Goal: Use online tool/utility: Utilize a website feature to perform a specific function

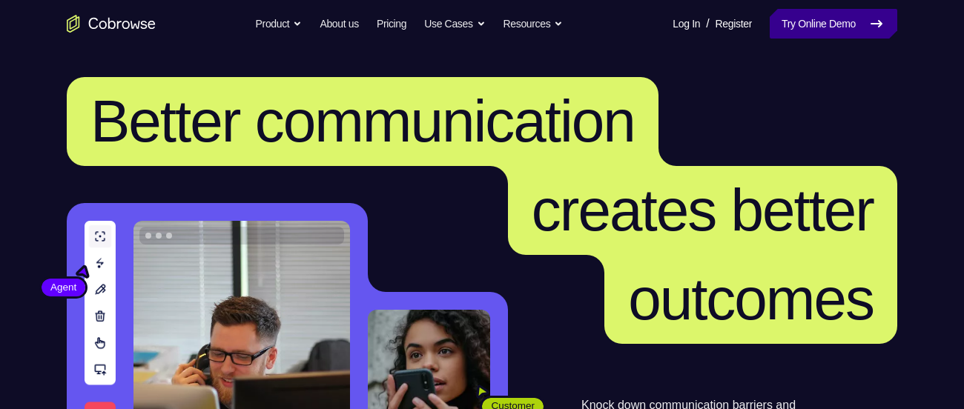
click at [822, 17] on link "Try Online Demo" at bounding box center [834, 24] width 128 height 30
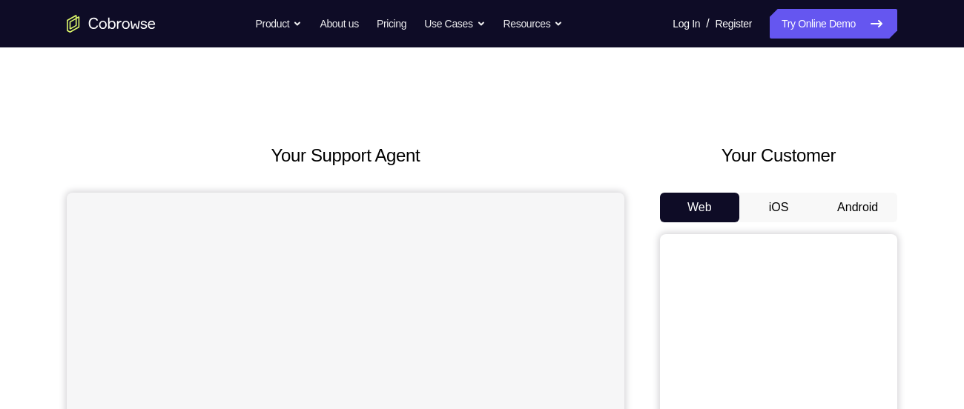
click at [777, 217] on button "iOS" at bounding box center [779, 208] width 79 height 30
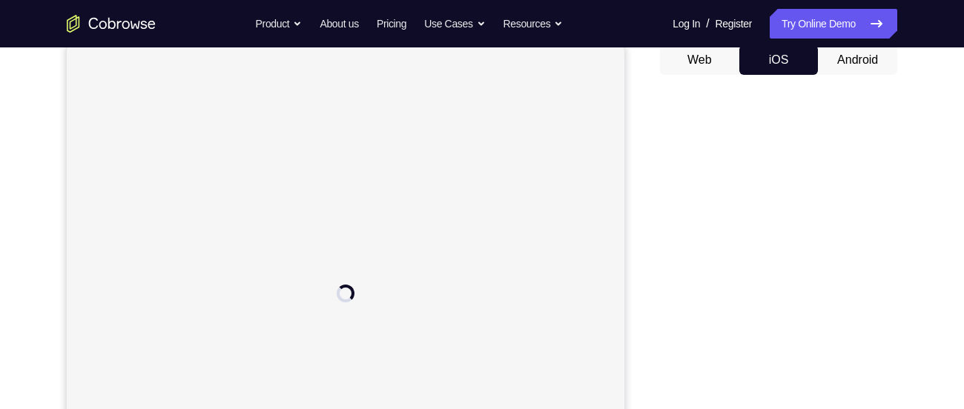
click at [872, 57] on button "Android" at bounding box center [857, 60] width 79 height 30
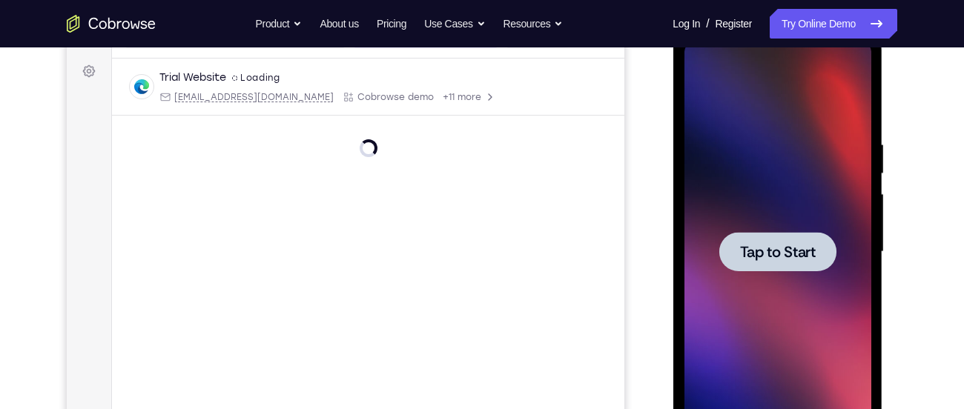
click at [780, 260] on span "Tap to Start" at bounding box center [778, 252] width 76 height 15
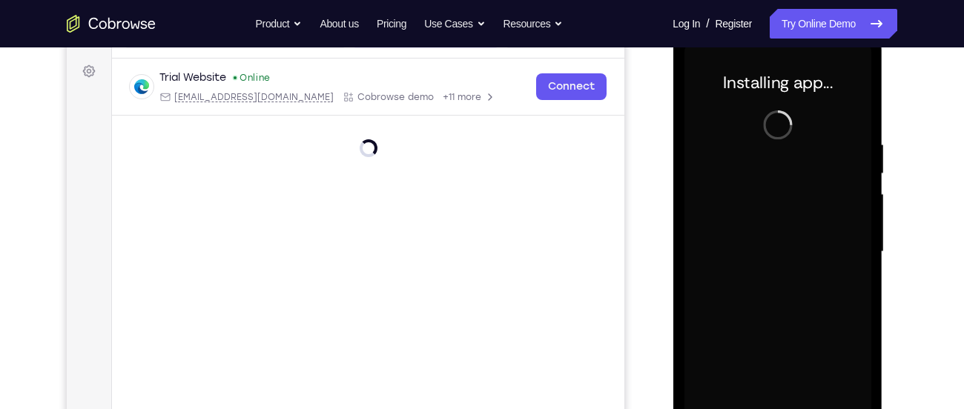
scroll to position [215, 0]
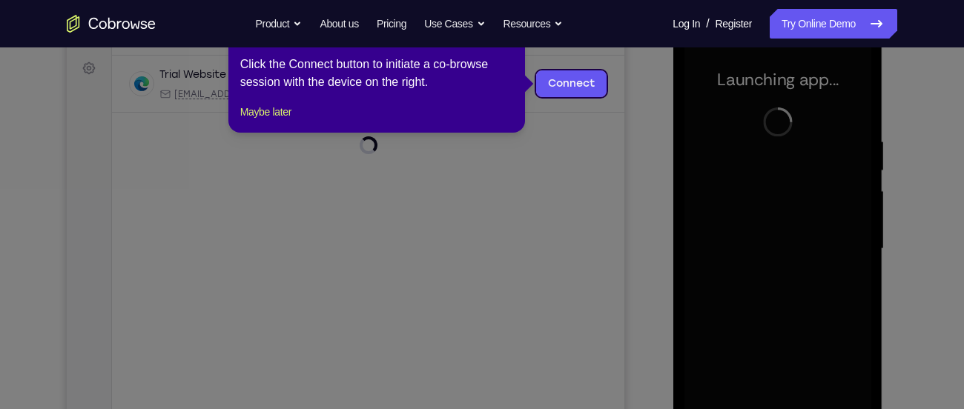
click at [605, 128] on icon at bounding box center [487, 204] width 975 height 409
click at [282, 121] on button "Maybe later" at bounding box center [265, 112] width 51 height 18
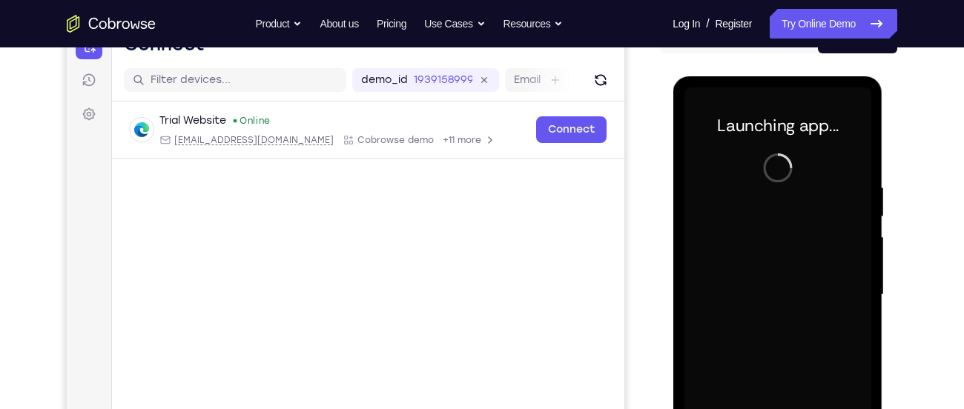
scroll to position [170, 0]
click at [771, 226] on div at bounding box center [777, 294] width 187 height 415
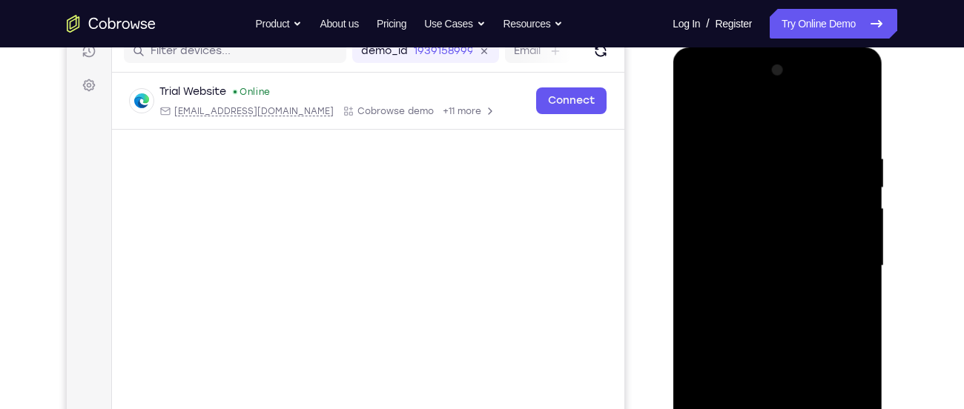
scroll to position [199, 0]
click at [840, 90] on div at bounding box center [777, 265] width 187 height 415
click at [693, 90] on div at bounding box center [777, 265] width 187 height 415
click at [837, 257] on div at bounding box center [777, 265] width 187 height 415
click at [762, 290] on div at bounding box center [777, 265] width 187 height 415
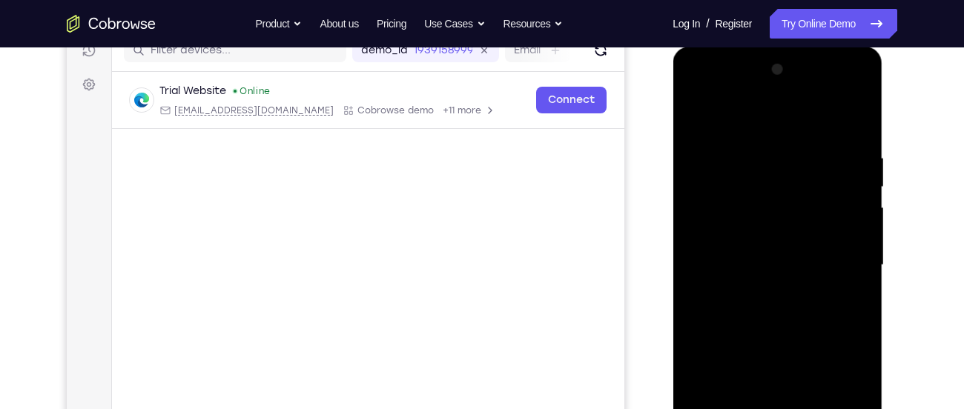
click at [773, 252] on div at bounding box center [777, 265] width 187 height 415
click at [763, 281] on div at bounding box center [777, 265] width 187 height 415
click at [783, 266] on div at bounding box center [777, 265] width 187 height 415
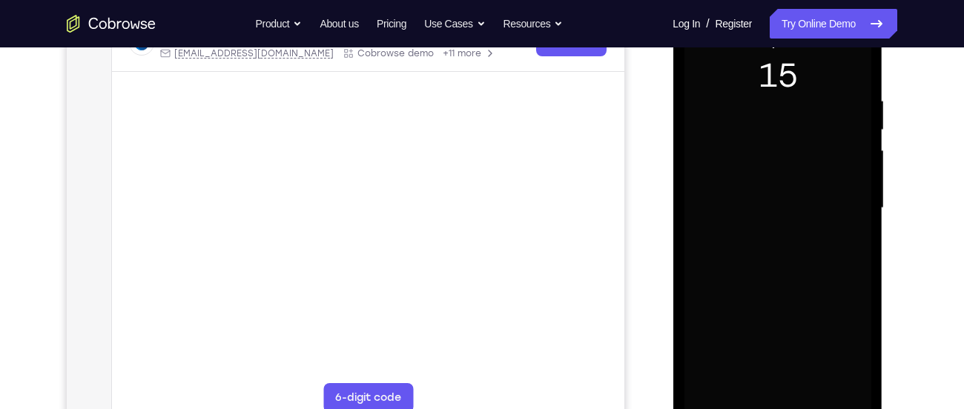
scroll to position [266, 0]
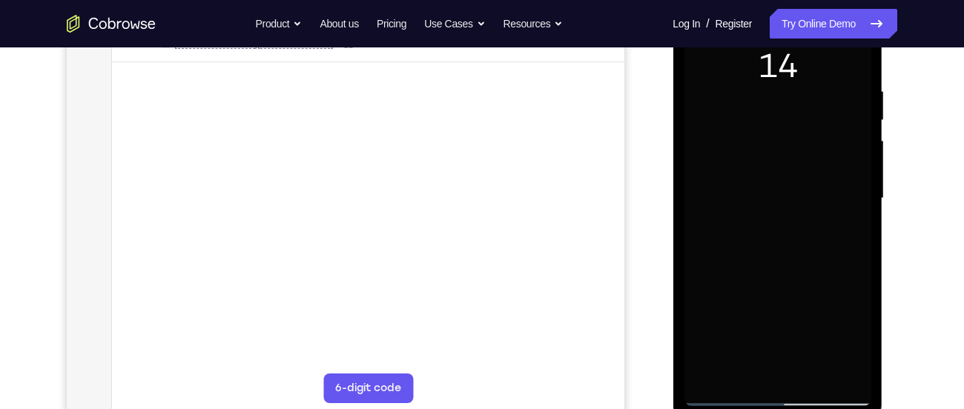
click at [831, 188] on div at bounding box center [777, 198] width 187 height 415
click at [791, 269] on div at bounding box center [777, 198] width 187 height 415
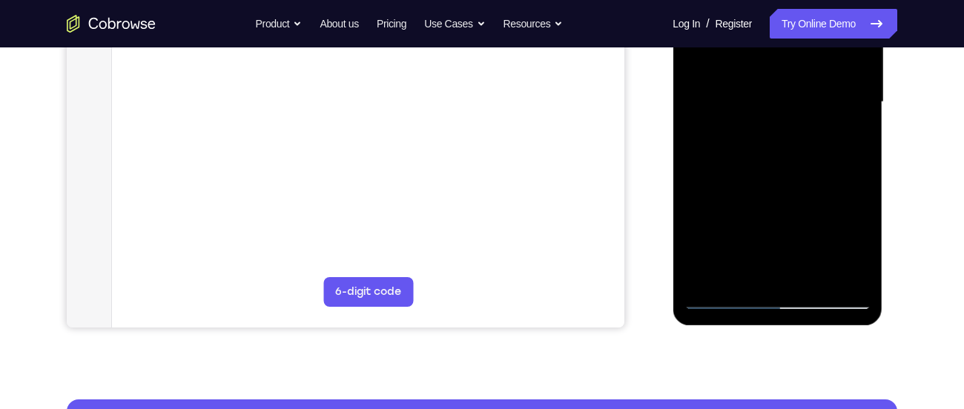
scroll to position [363, 0]
click at [816, 275] on div at bounding box center [777, 101] width 187 height 415
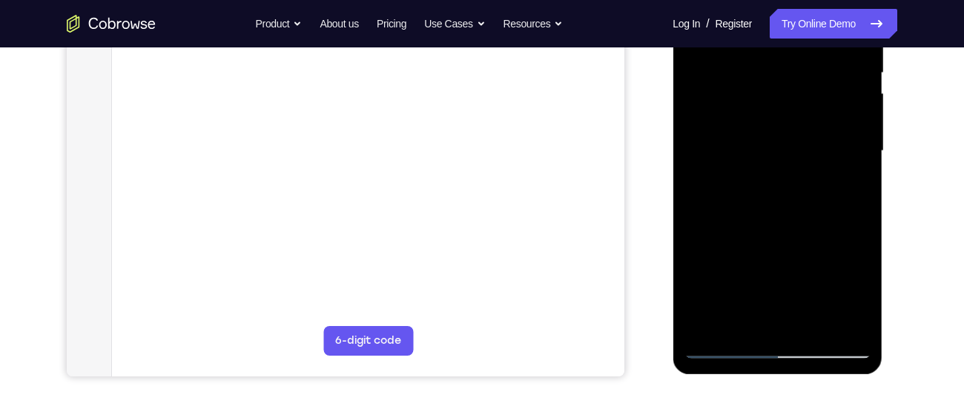
scroll to position [311, 0]
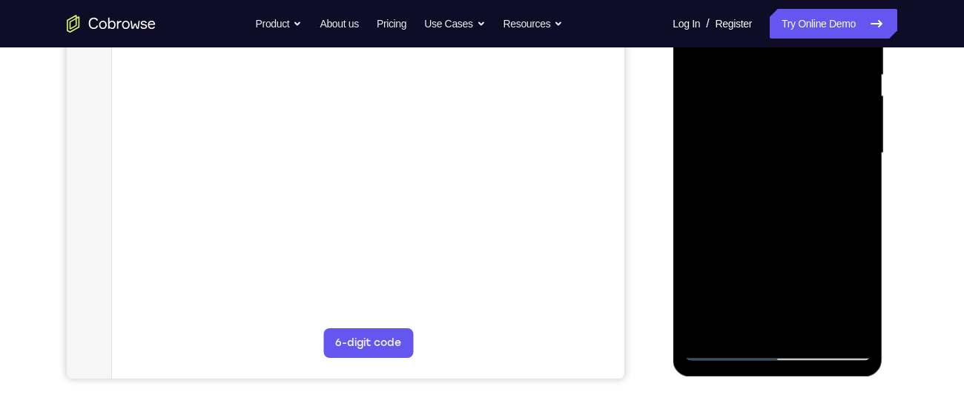
click at [784, 231] on div at bounding box center [777, 153] width 187 height 415
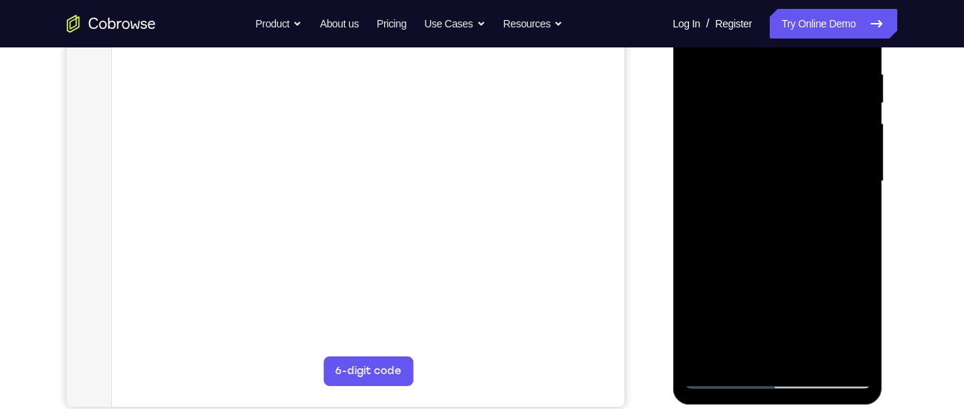
scroll to position [280, 0]
drag, startPoint x: 794, startPoint y: 306, endPoint x: 822, endPoint y: 187, distance: 122.0
click at [822, 187] on div at bounding box center [777, 184] width 187 height 415
click at [847, 150] on div at bounding box center [777, 184] width 187 height 415
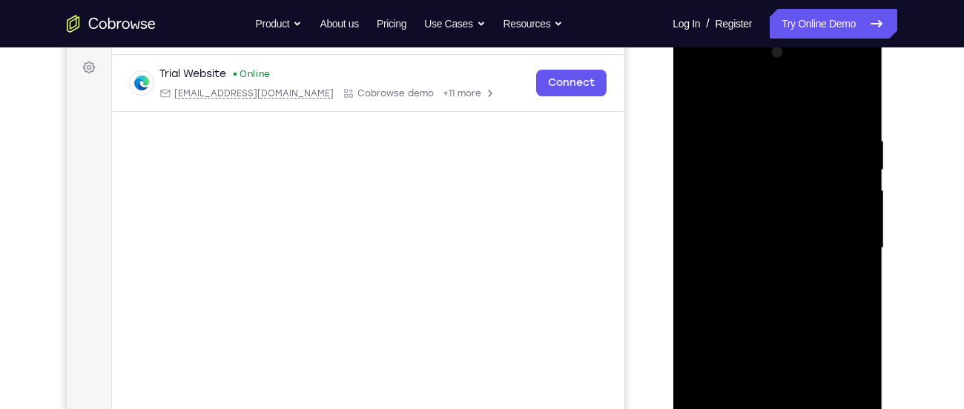
scroll to position [226, 0]
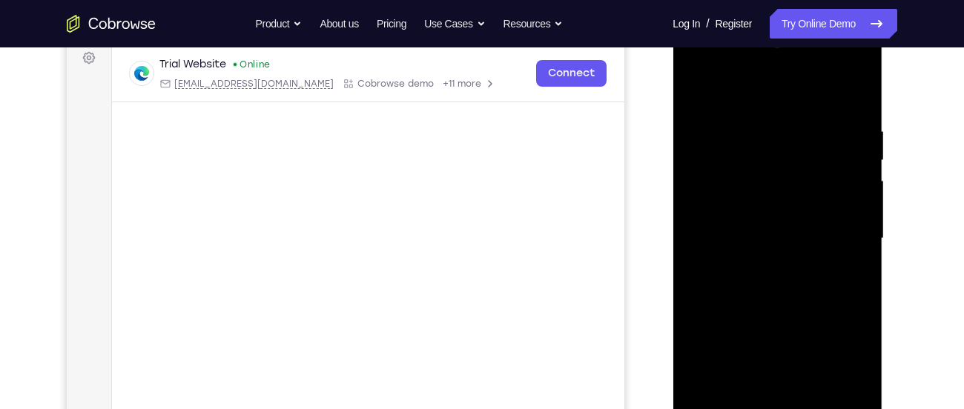
click at [700, 88] on div at bounding box center [777, 238] width 187 height 415
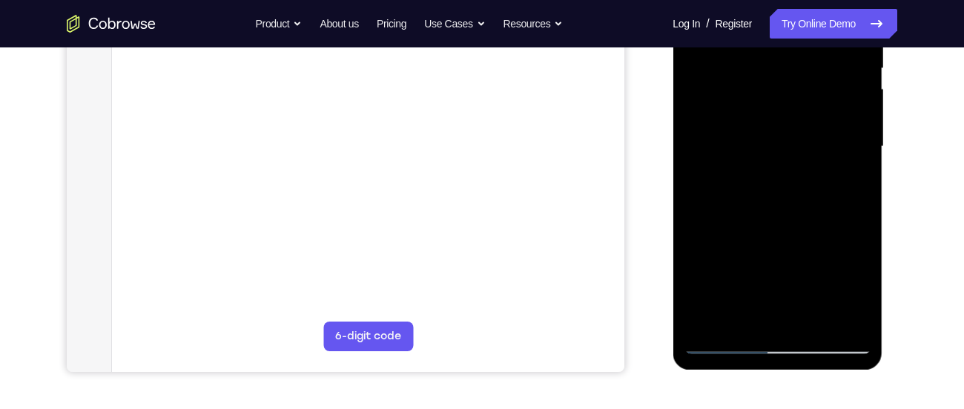
scroll to position [336, 0]
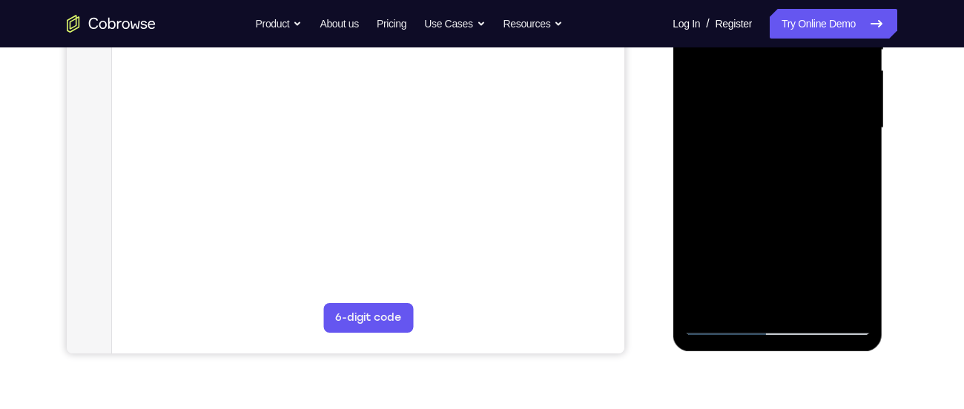
click at [720, 323] on div at bounding box center [777, 128] width 187 height 415
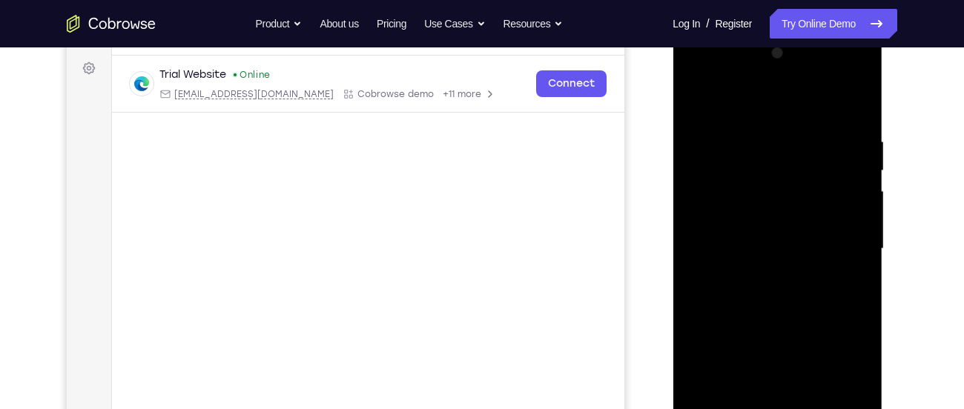
scroll to position [214, 0]
click at [697, 104] on div at bounding box center [777, 249] width 187 height 415
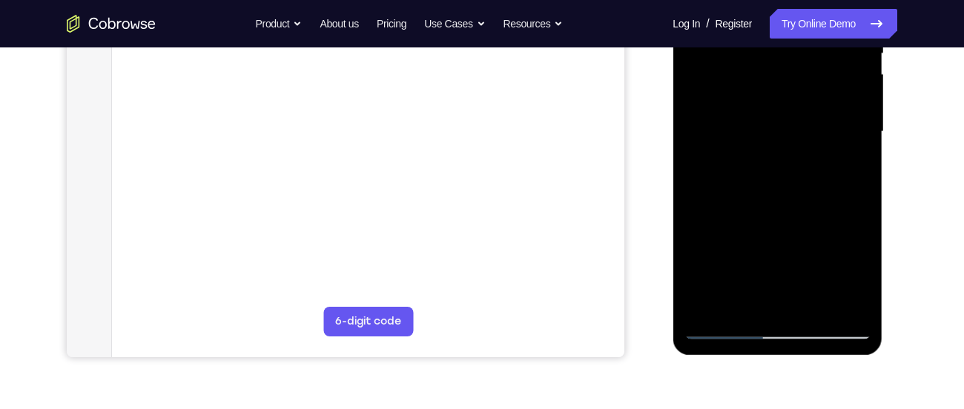
scroll to position [333, 0]
click at [724, 329] on div at bounding box center [777, 131] width 187 height 415
click at [725, 329] on div at bounding box center [777, 131] width 187 height 415
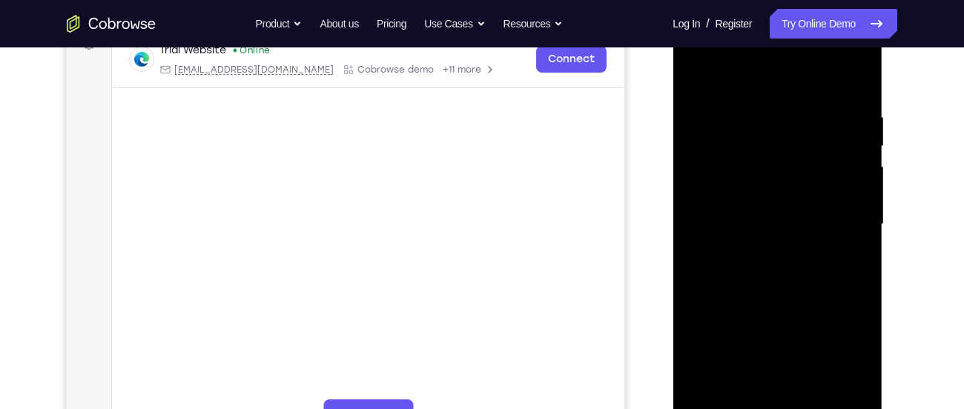
scroll to position [239, 0]
click at [860, 76] on div at bounding box center [777, 225] width 187 height 415
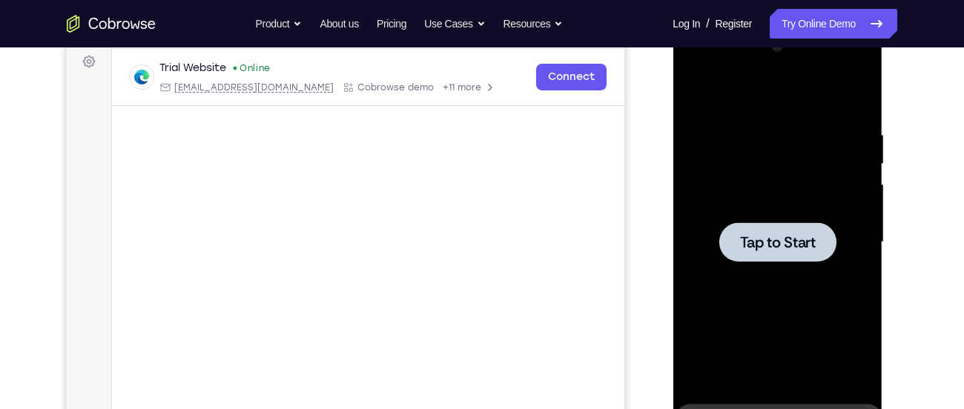
scroll to position [228, 0]
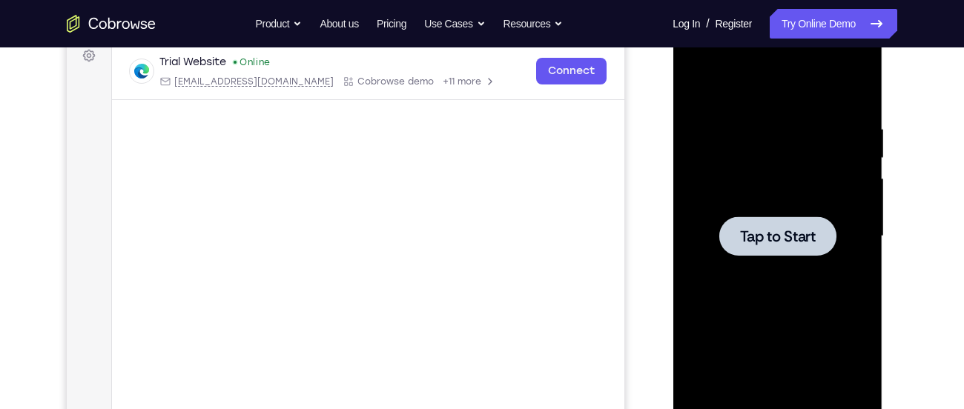
click at [773, 244] on span "Tap to Start" at bounding box center [778, 236] width 76 height 15
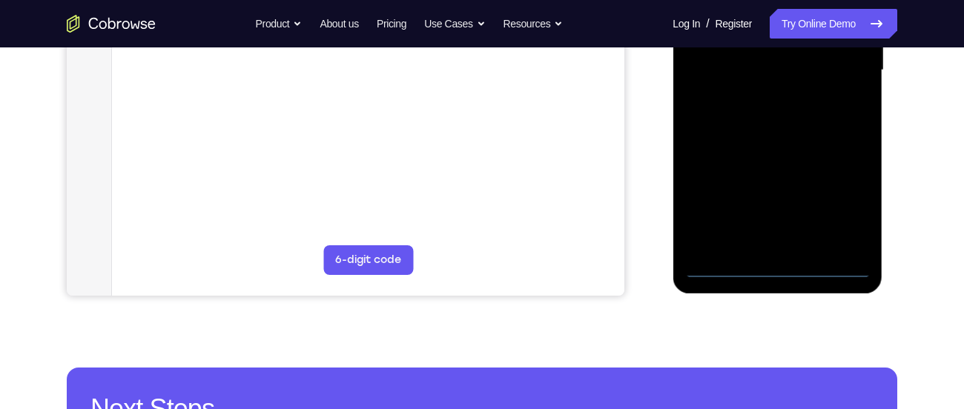
scroll to position [396, 0]
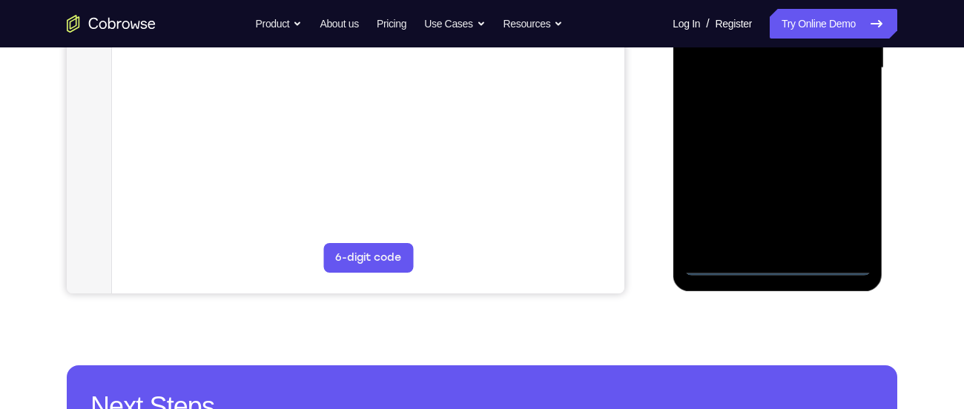
click at [776, 266] on div at bounding box center [777, 68] width 187 height 415
click at [837, 200] on div at bounding box center [777, 68] width 187 height 415
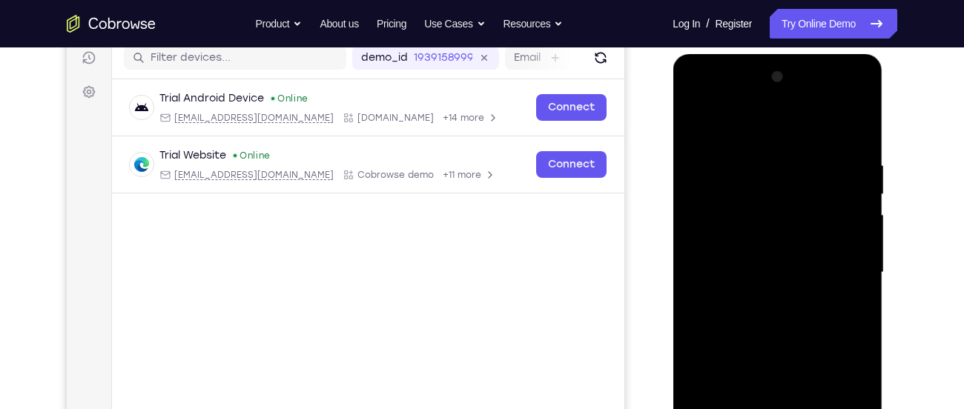
scroll to position [189, 0]
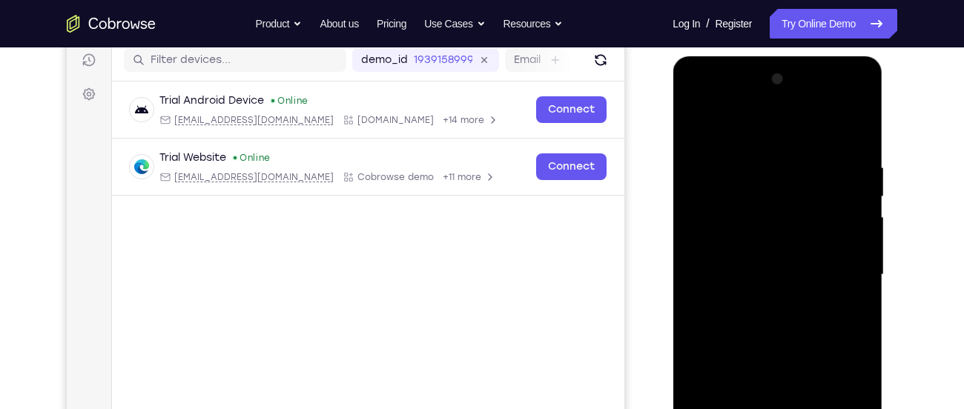
click at [692, 102] on div at bounding box center [777, 275] width 187 height 415
click at [710, 235] on div at bounding box center [777, 275] width 187 height 415
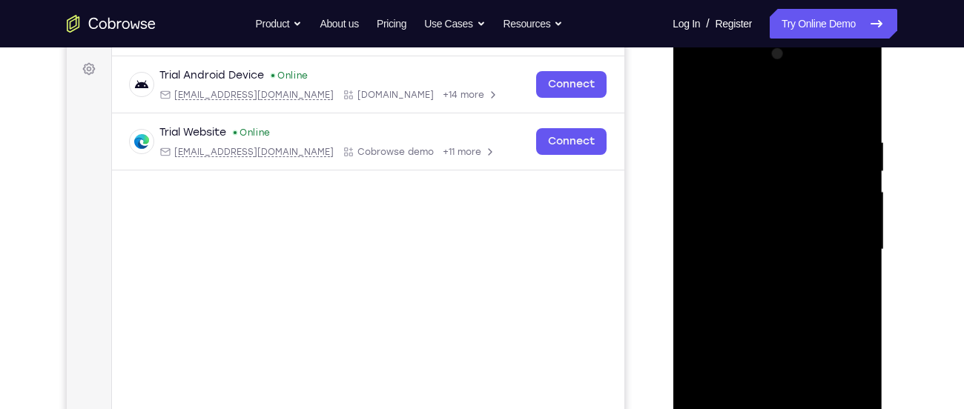
scroll to position [216, 0]
click at [754, 250] on div at bounding box center [777, 248] width 187 height 415
click at [736, 287] on div at bounding box center [777, 248] width 187 height 415
click at [746, 267] on div at bounding box center [777, 248] width 187 height 415
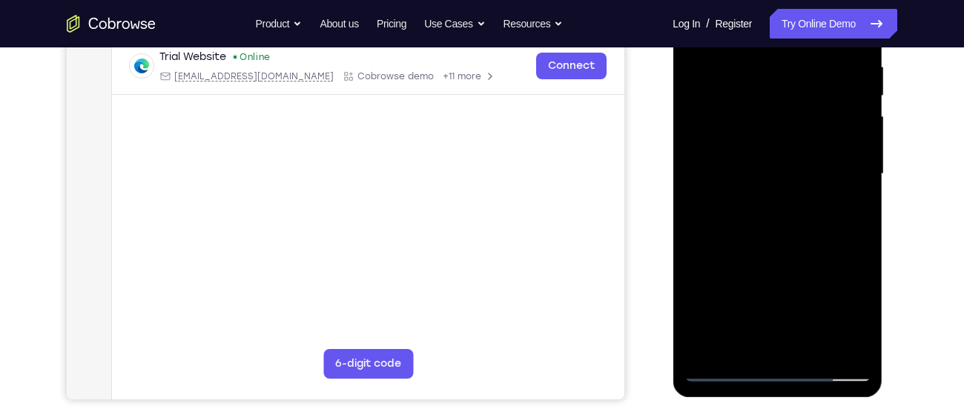
scroll to position [291, 0]
click at [775, 244] on div at bounding box center [777, 173] width 187 height 415
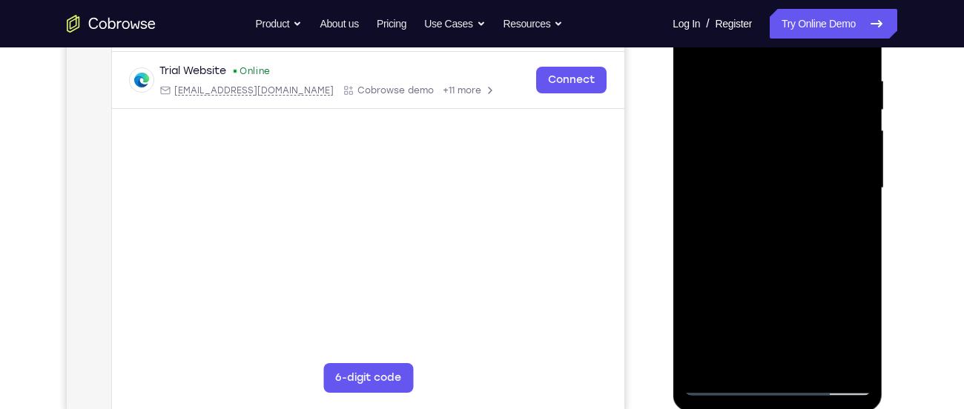
scroll to position [275, 0]
click at [852, 144] on div at bounding box center [777, 188] width 187 height 415
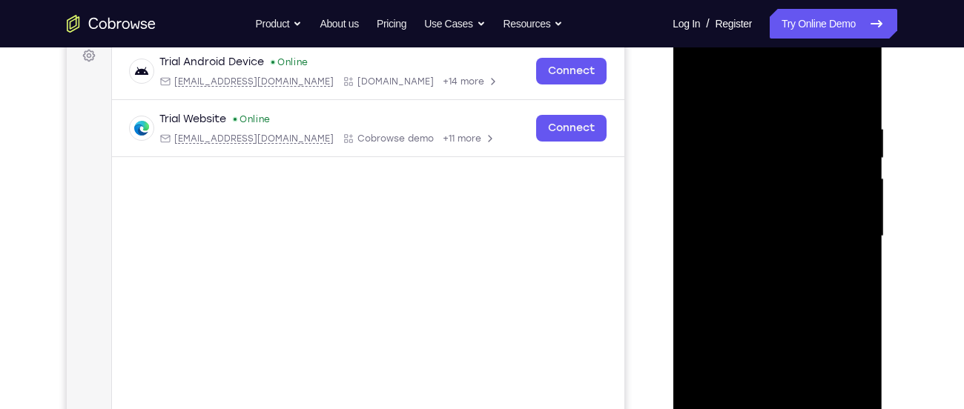
scroll to position [227, 0]
click at [699, 97] on div at bounding box center [777, 237] width 187 height 415
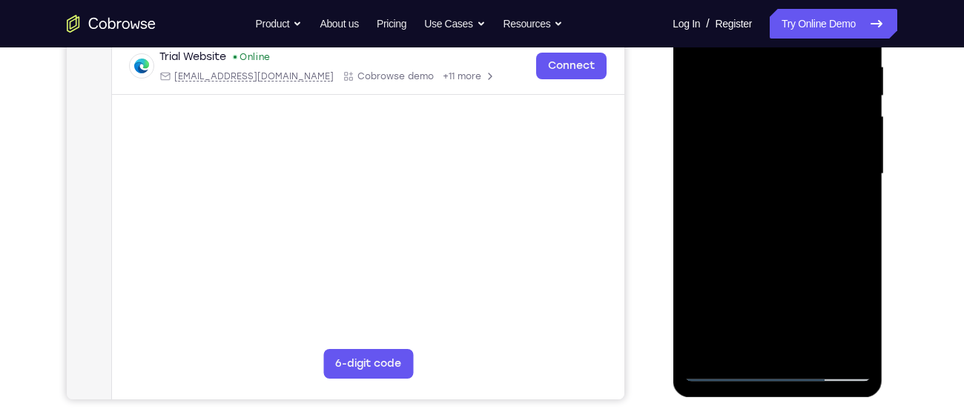
scroll to position [319, 0]
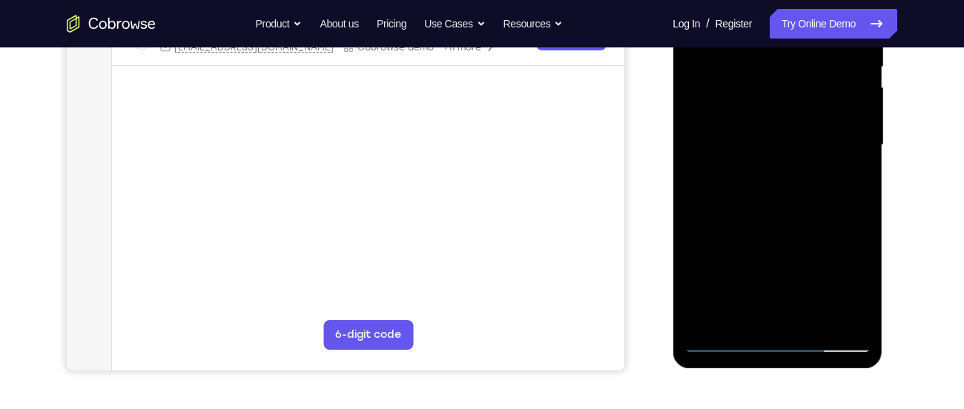
click at [782, 220] on div at bounding box center [777, 145] width 187 height 415
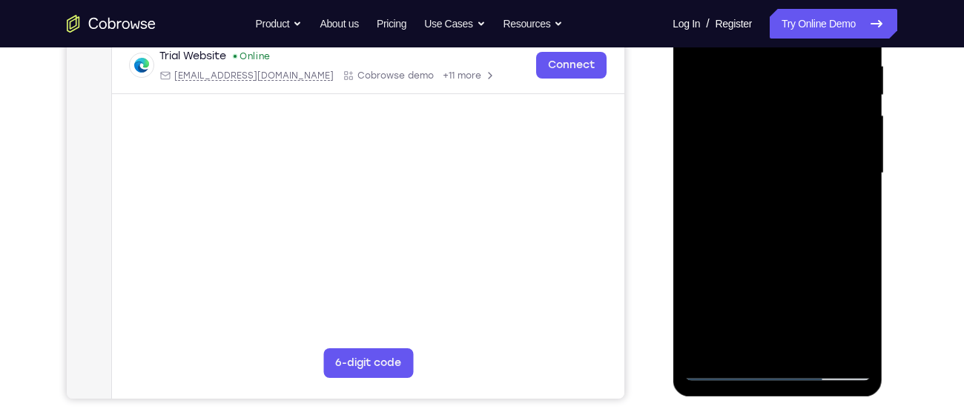
scroll to position [290, 0]
click at [852, 128] on div at bounding box center [777, 174] width 187 height 415
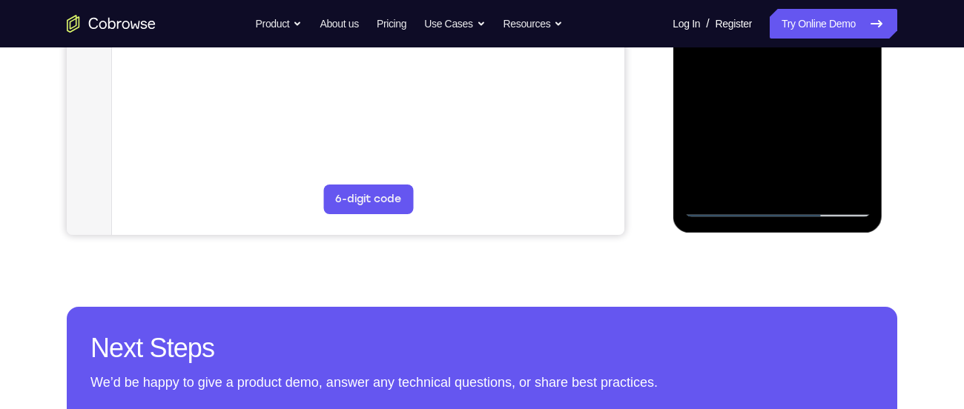
scroll to position [455, 0]
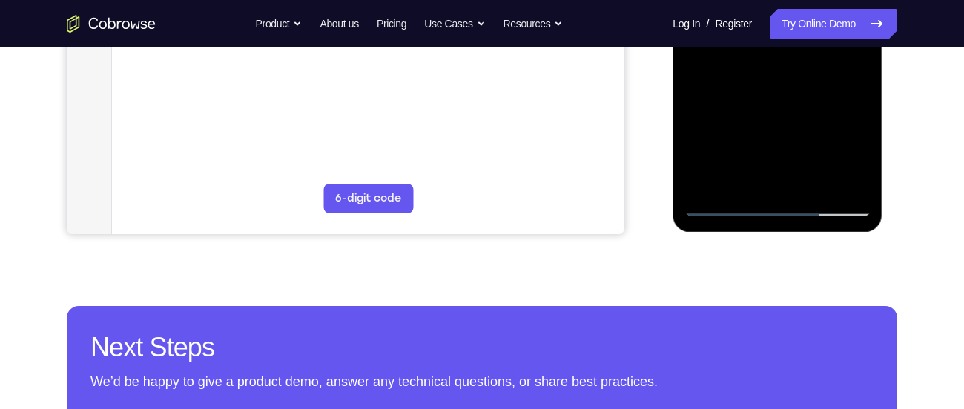
click at [778, 167] on div at bounding box center [777, 8] width 187 height 415
drag, startPoint x: 778, startPoint y: 167, endPoint x: 778, endPoint y: 157, distance: 10.4
click at [778, 157] on div at bounding box center [777, 8] width 187 height 415
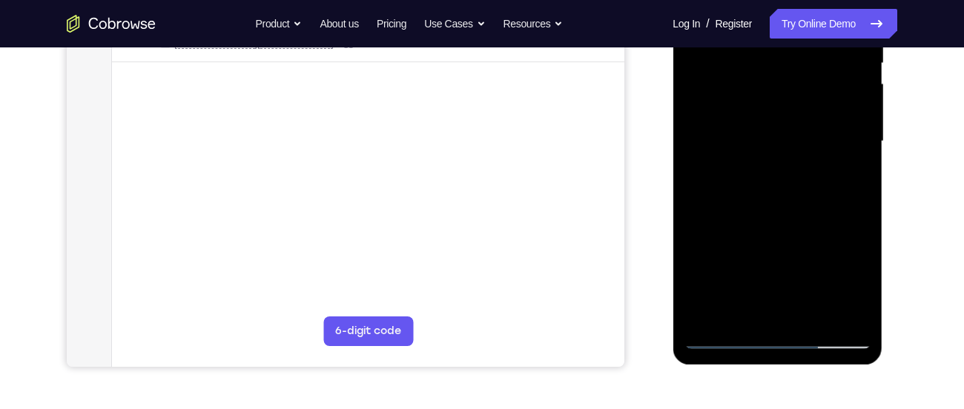
scroll to position [323, 0]
drag, startPoint x: 780, startPoint y: 243, endPoint x: 789, endPoint y: 161, distance: 82.9
click at [789, 161] on div at bounding box center [777, 140] width 187 height 415
click at [768, 304] on div at bounding box center [777, 140] width 187 height 415
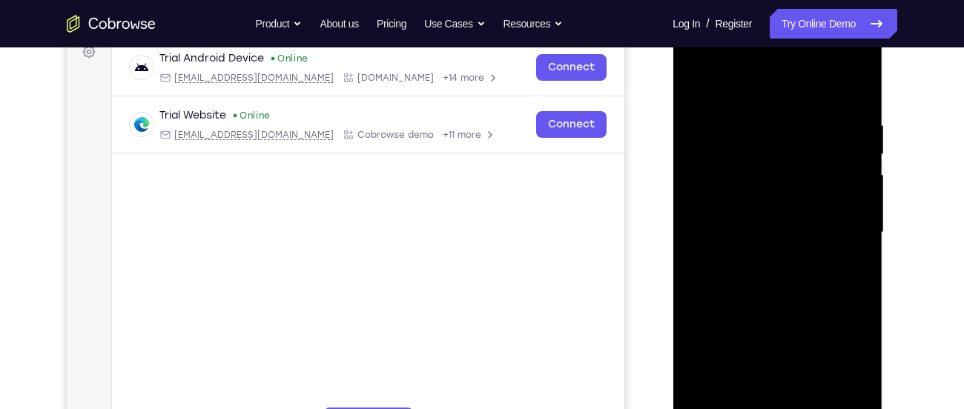
scroll to position [230, 0]
click at [715, 208] on div at bounding box center [777, 234] width 187 height 415
click at [777, 271] on div at bounding box center [777, 234] width 187 height 415
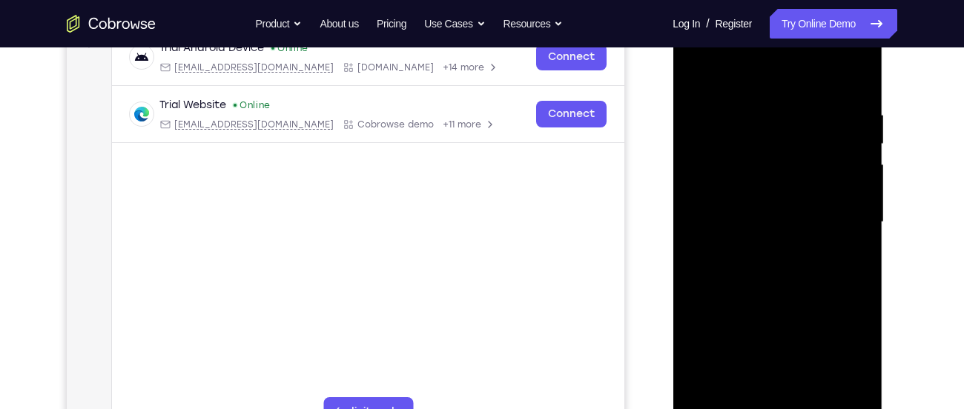
scroll to position [241, 0]
click at [730, 90] on div at bounding box center [777, 223] width 187 height 415
click at [708, 224] on div at bounding box center [777, 223] width 187 height 415
drag, startPoint x: 757, startPoint y: 279, endPoint x: 787, endPoint y: 162, distance: 121.1
click at [787, 162] on div at bounding box center [777, 223] width 187 height 415
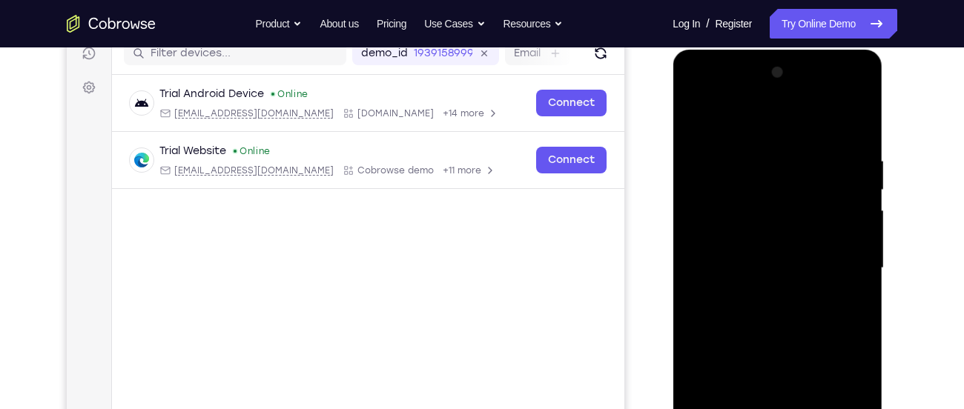
scroll to position [194, 0]
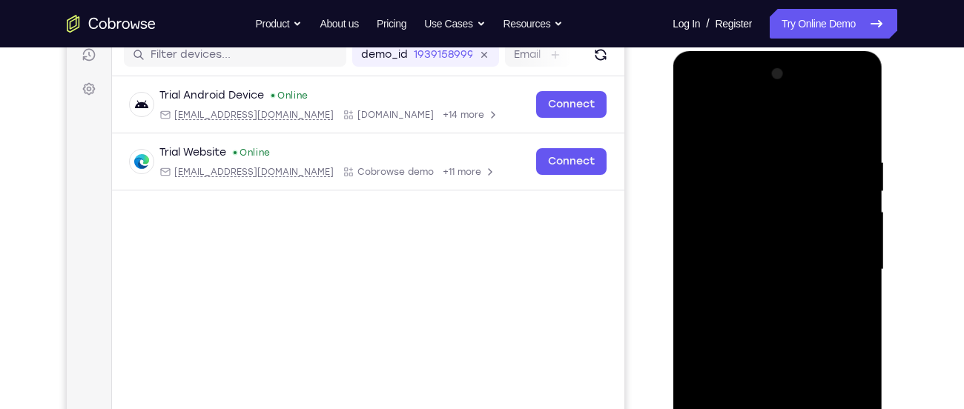
click at [693, 112] on div at bounding box center [777, 269] width 187 height 415
click at [693, 116] on div at bounding box center [777, 269] width 187 height 415
click at [835, 119] on div at bounding box center [777, 269] width 187 height 415
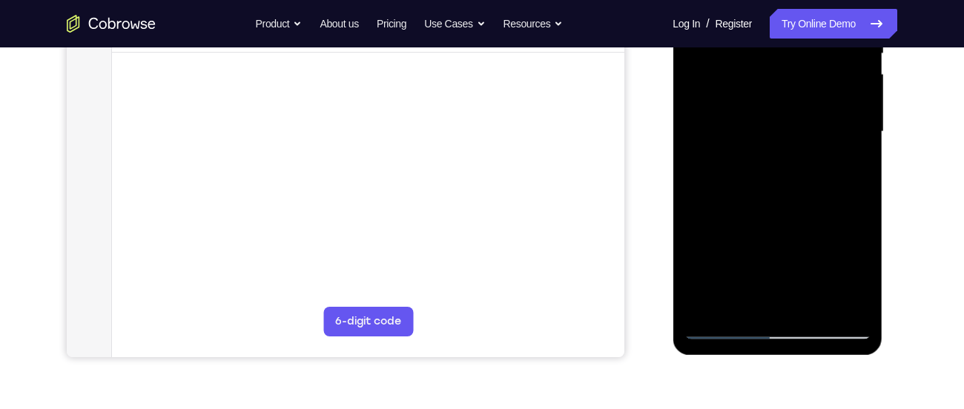
scroll to position [338, 0]
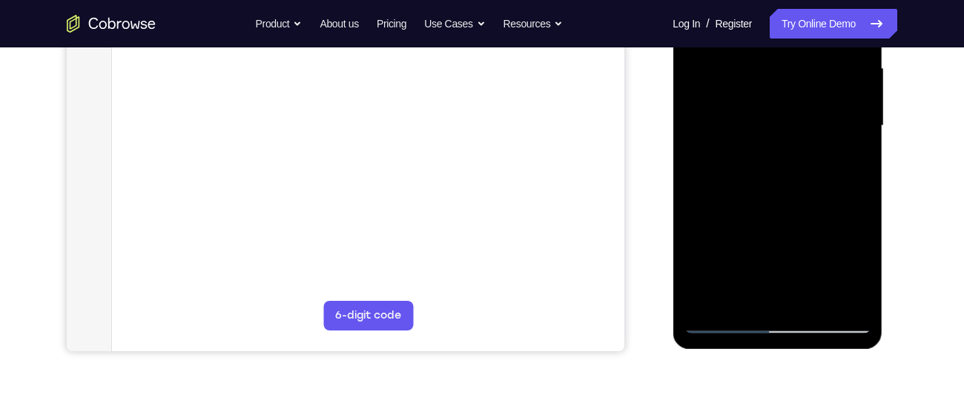
drag, startPoint x: 768, startPoint y: 257, endPoint x: 808, endPoint y: 130, distance: 133.5
click at [808, 130] on div at bounding box center [777, 125] width 187 height 415
drag, startPoint x: 779, startPoint y: 260, endPoint x: 810, endPoint y: 144, distance: 119.8
click at [810, 145] on div at bounding box center [777, 125] width 187 height 415
drag, startPoint x: 782, startPoint y: 254, endPoint x: 768, endPoint y: 127, distance: 128.3
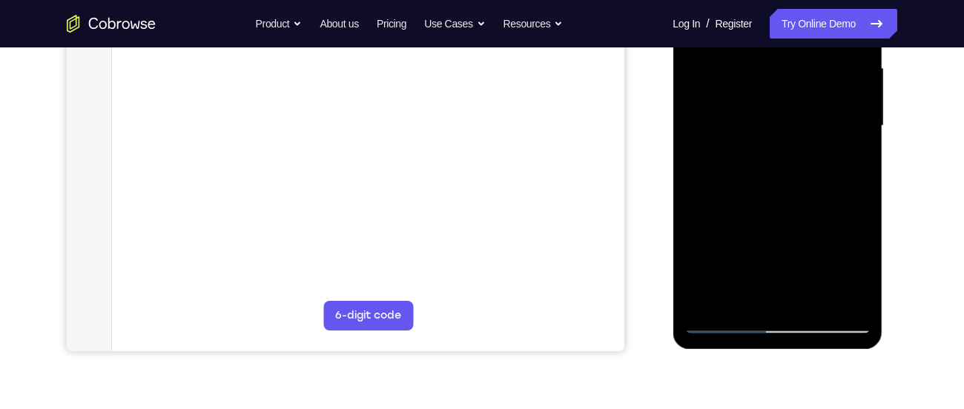
click at [768, 127] on div at bounding box center [777, 125] width 187 height 415
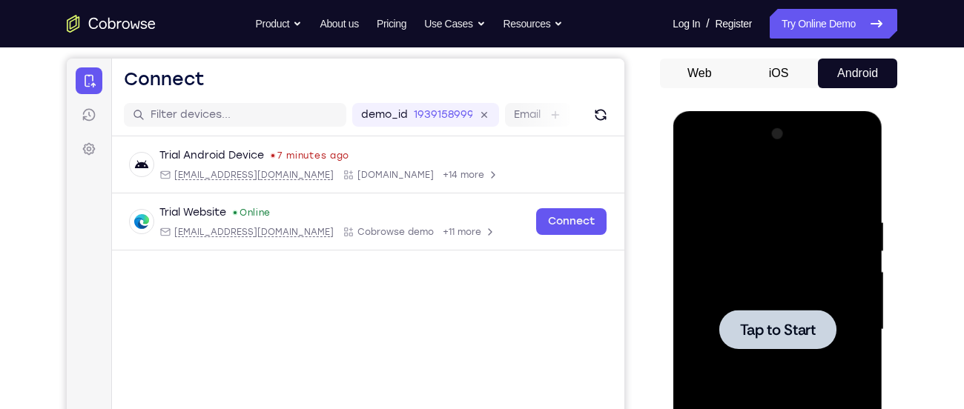
scroll to position [137, 0]
